Goal: Transaction & Acquisition: Book appointment/travel/reservation

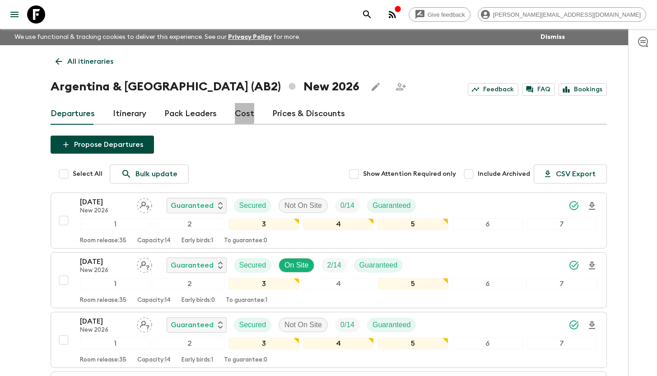
click at [235, 113] on link "Cost" at bounding box center [244, 114] width 19 height 22
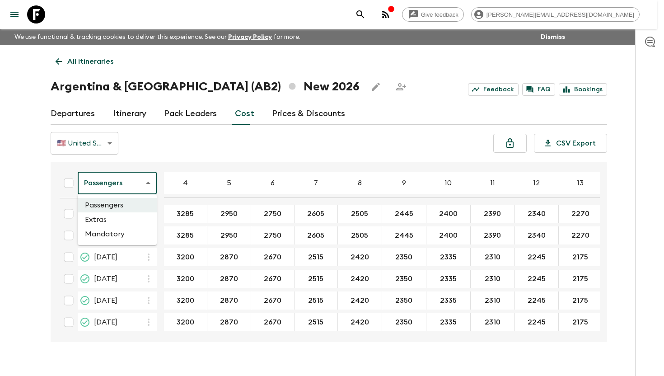
click at [112, 189] on body "Give feedback [PERSON_NAME][EMAIL_ADDRESS][DOMAIN_NAME] We use functional & tra…" at bounding box center [332, 196] width 664 height 392
click at [122, 217] on li "Extras" at bounding box center [117, 219] width 79 height 14
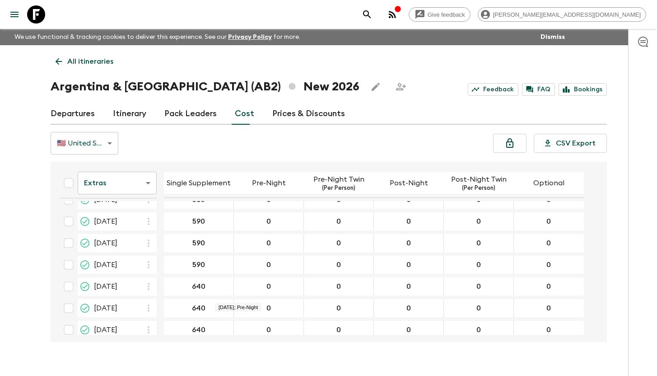
scroll to position [282, 0]
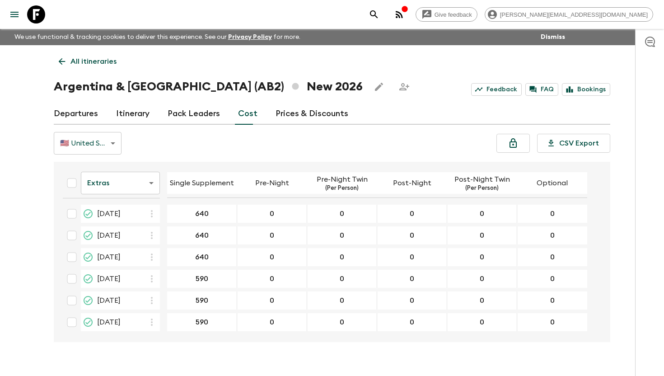
click at [119, 178] on body "Give feedback [PERSON_NAME][EMAIL_ADDRESS][DOMAIN_NAME] We use functional & tra…" at bounding box center [332, 196] width 664 height 392
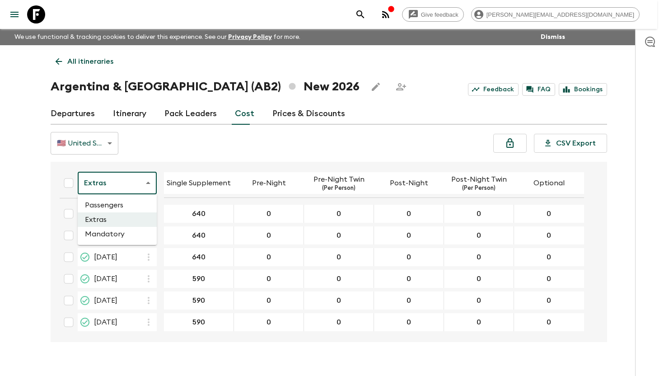
click at [122, 232] on li "Mandatory" at bounding box center [117, 234] width 79 height 14
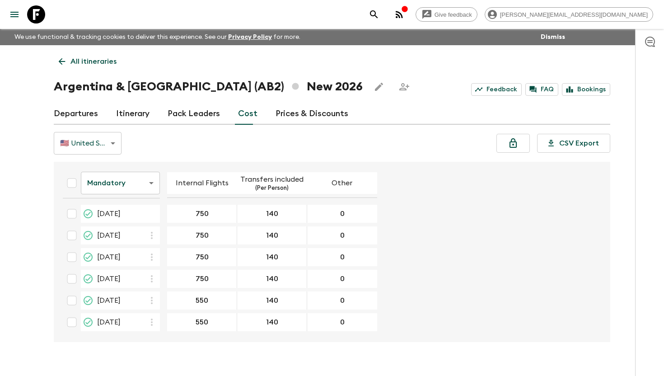
click at [106, 181] on body "Give feedback [PERSON_NAME][EMAIL_ADDRESS][DOMAIN_NAME] We use functional & tra…" at bounding box center [332, 196] width 664 height 392
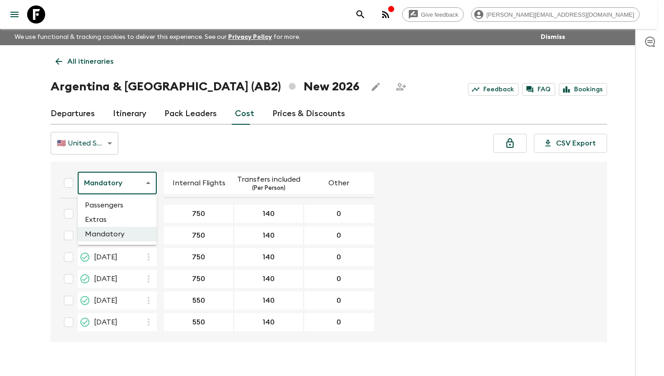
click at [113, 224] on li "Extras" at bounding box center [117, 219] width 79 height 14
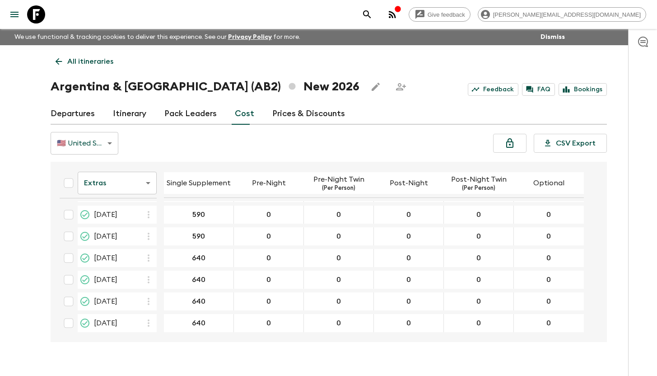
scroll to position [150, 0]
